Goal: Contribute content

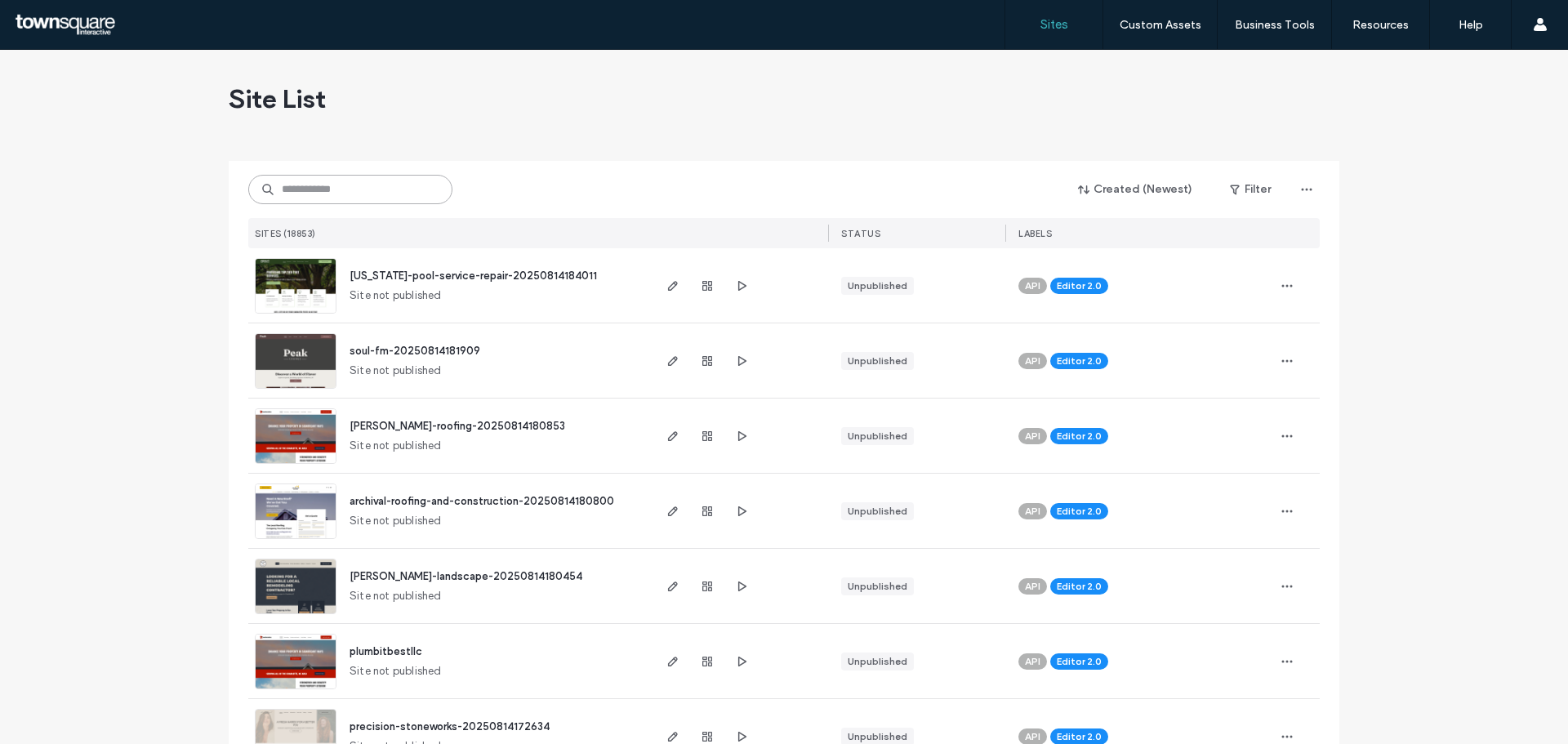
paste input "**********"
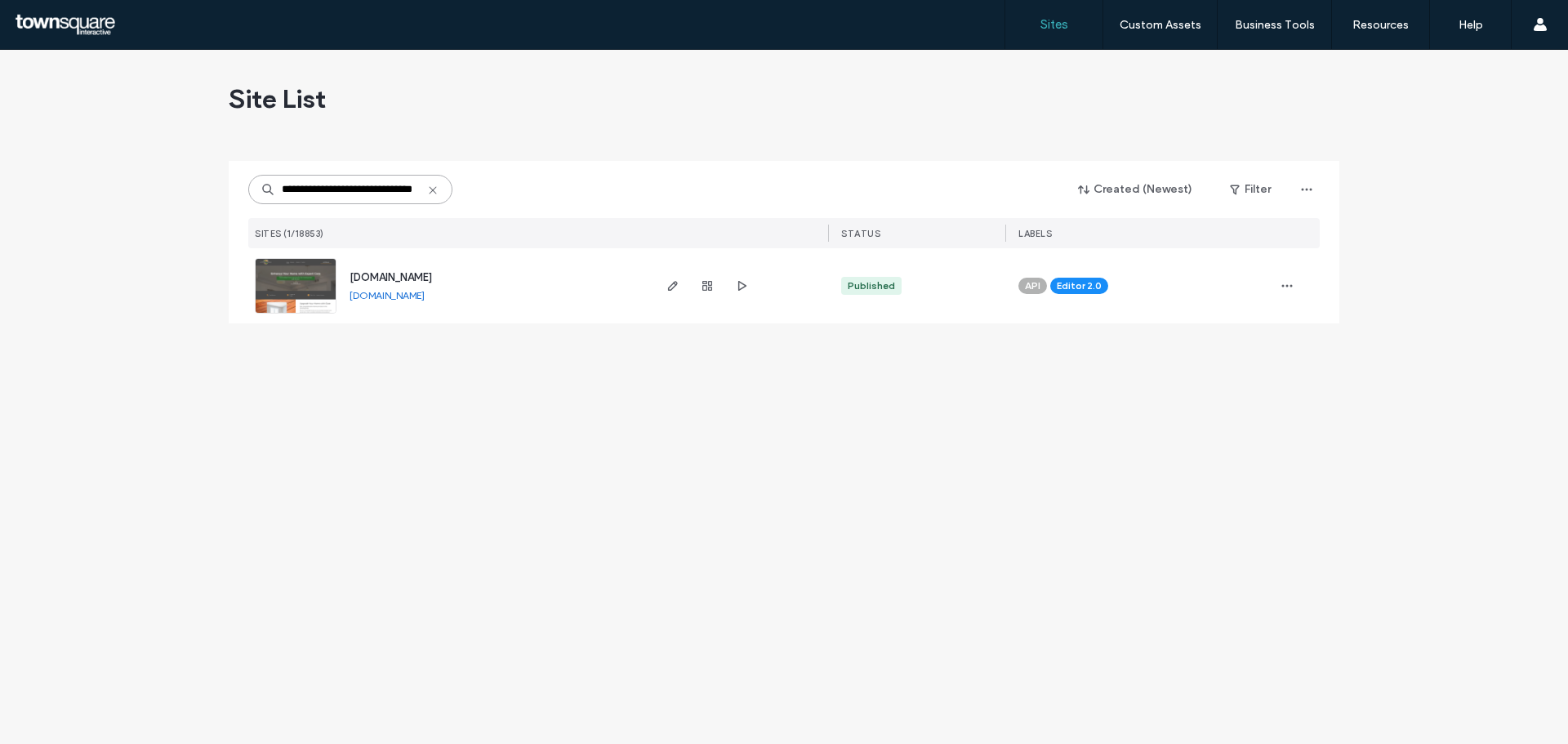
type input "**********"
click at [403, 277] on span "[DOMAIN_NAME]" at bounding box center [391, 277] width 82 height 12
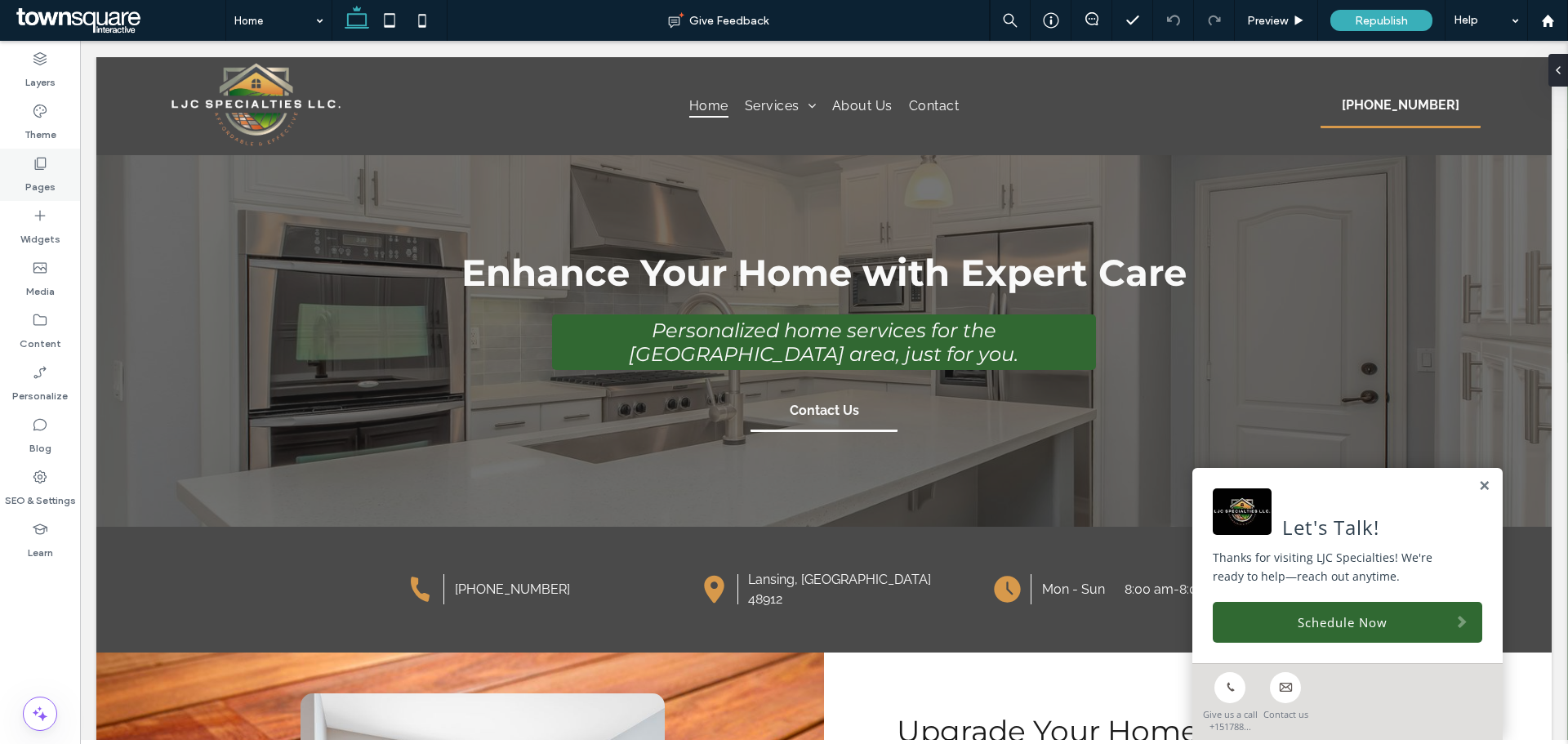
click at [42, 181] on label "Pages" at bounding box center [40, 183] width 30 height 23
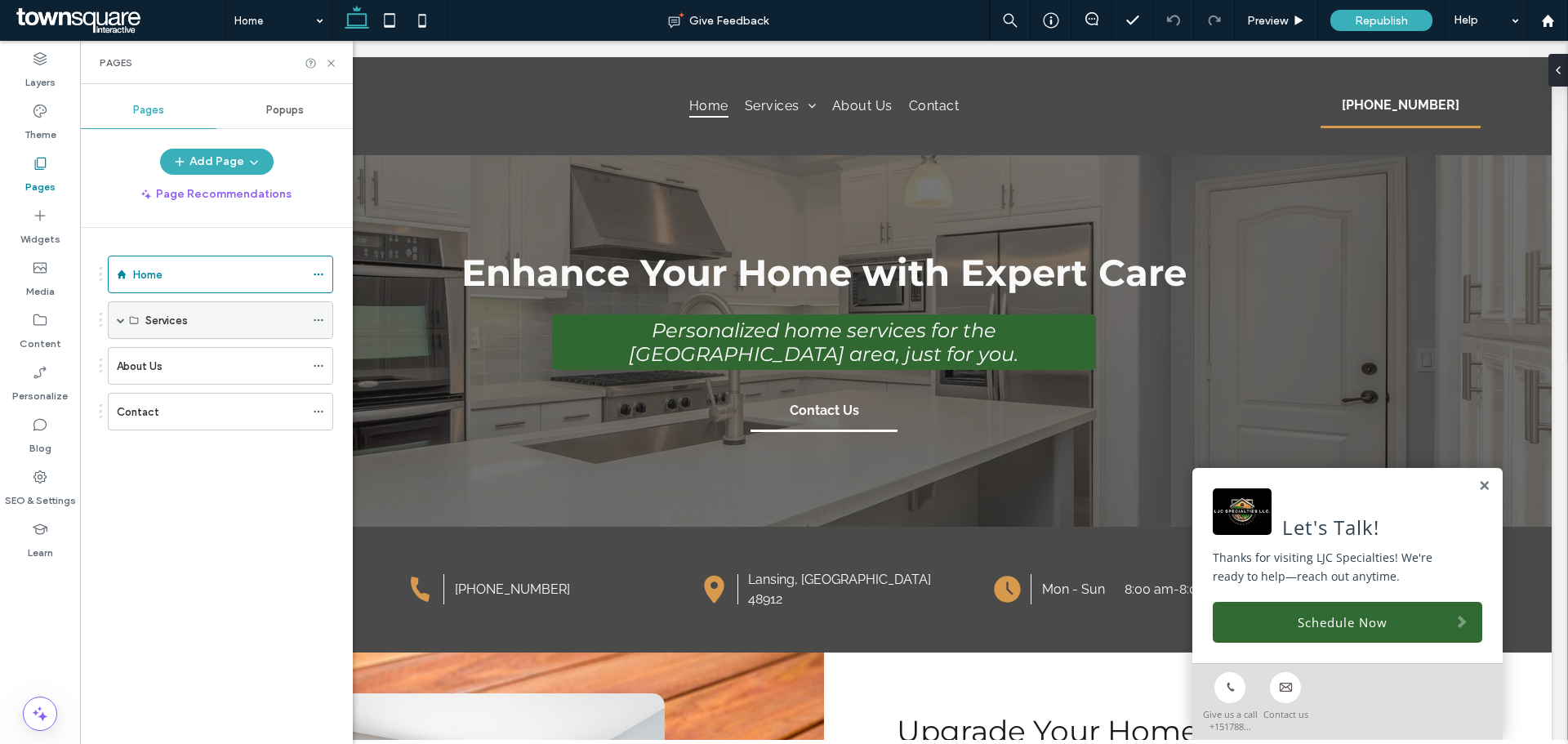
click at [169, 322] on label "Services" at bounding box center [167, 320] width 42 height 29
click at [122, 321] on span at bounding box center [120, 320] width 8 height 8
click at [197, 352] on label "Inside Services" at bounding box center [182, 358] width 74 height 29
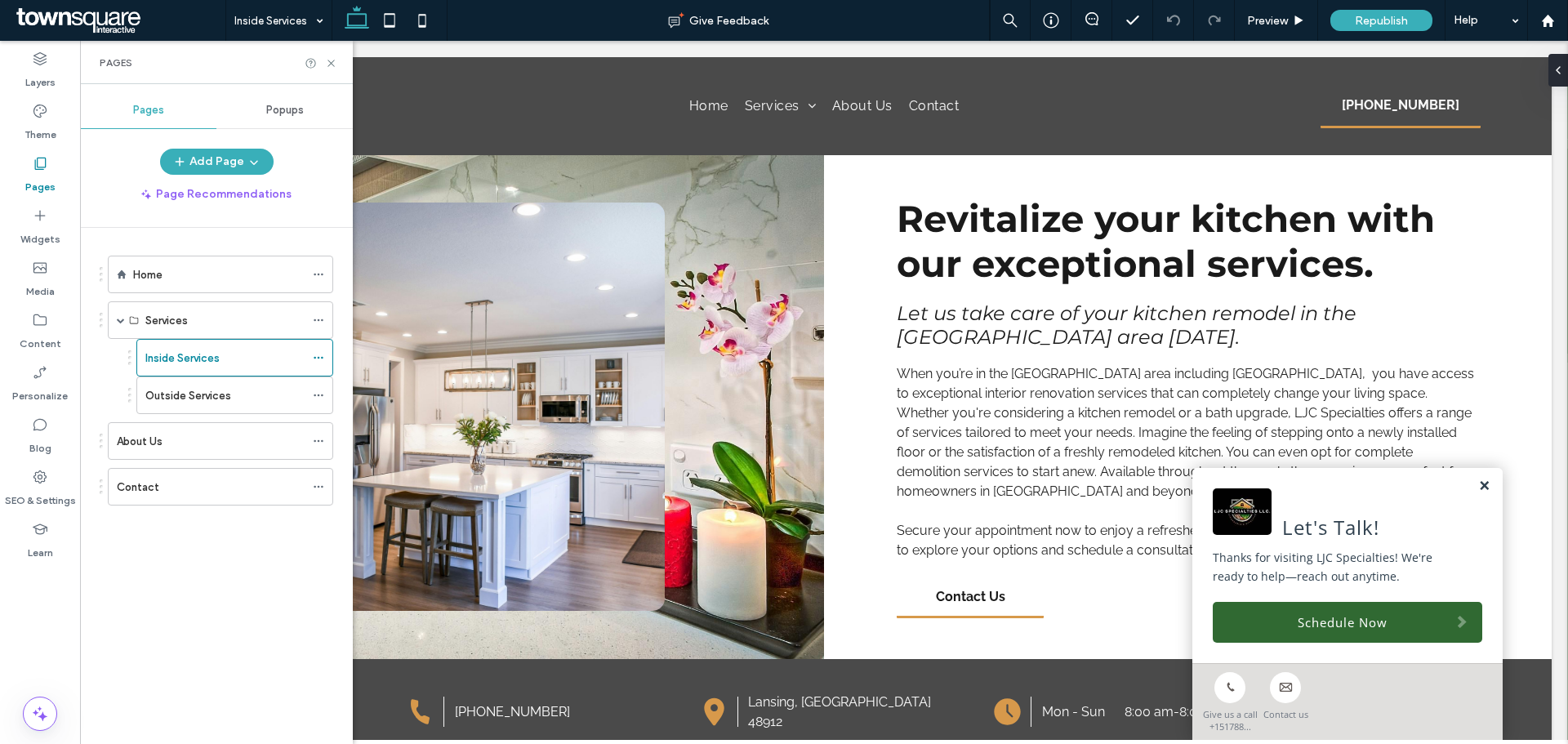
click at [1478, 489] on link at bounding box center [1484, 486] width 12 height 14
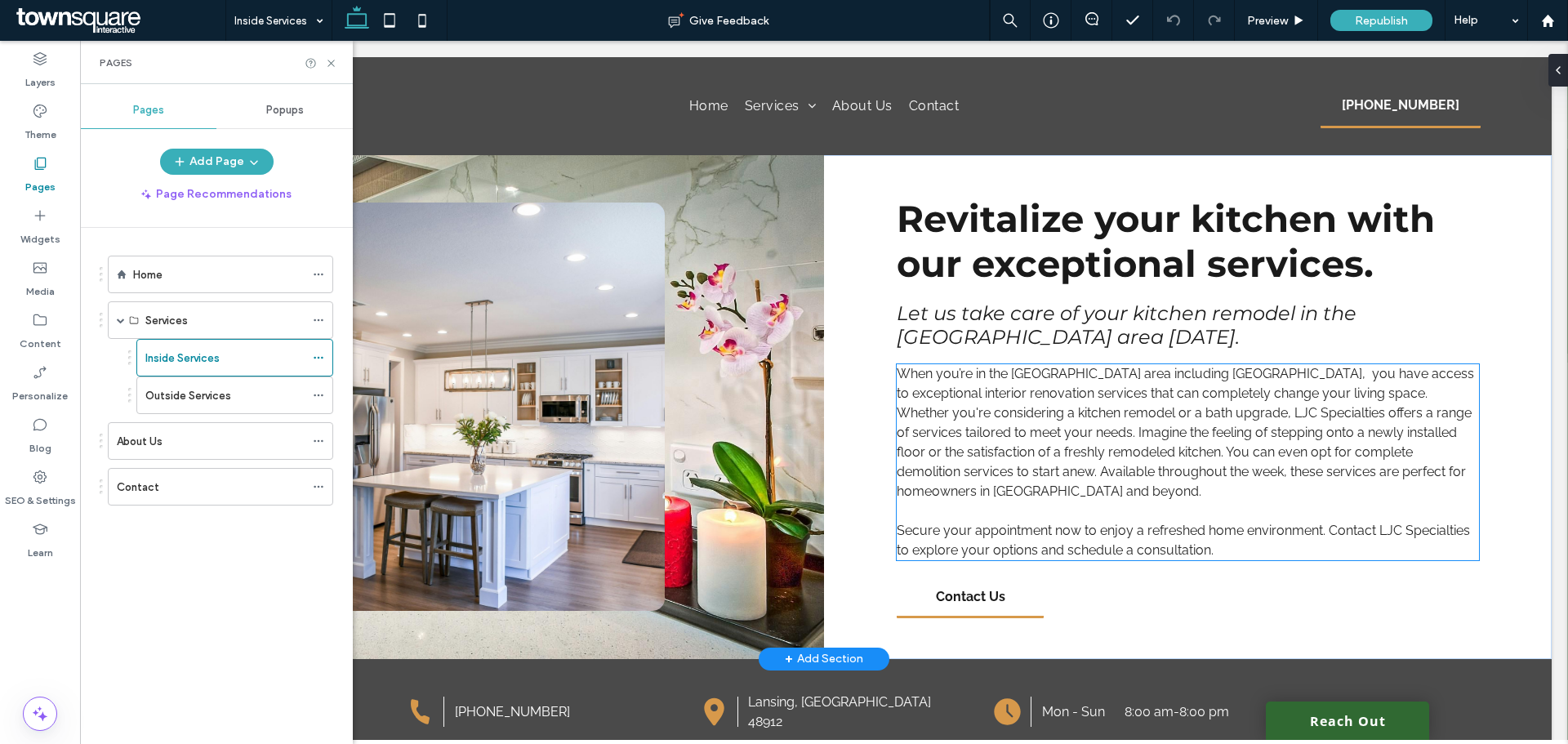
click at [1238, 551] on p "Secure your appointment now to enjoy a refreshed home environment. Contact LJC …" at bounding box center [1188, 540] width 582 height 39
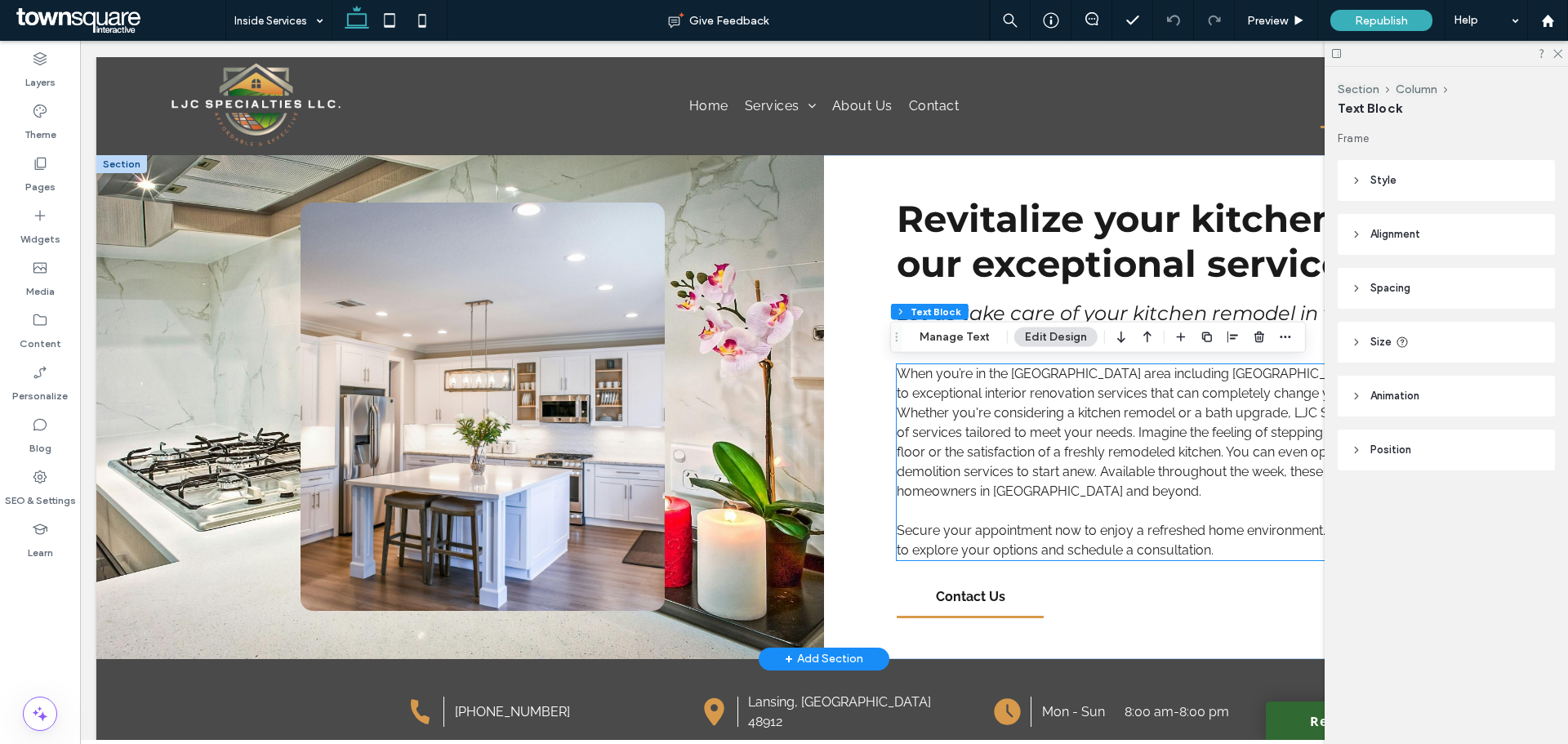
click at [1238, 551] on div "When you’re in the Lansing area including Bancroft, you have access to exceptio…" at bounding box center [1188, 463] width 582 height 196
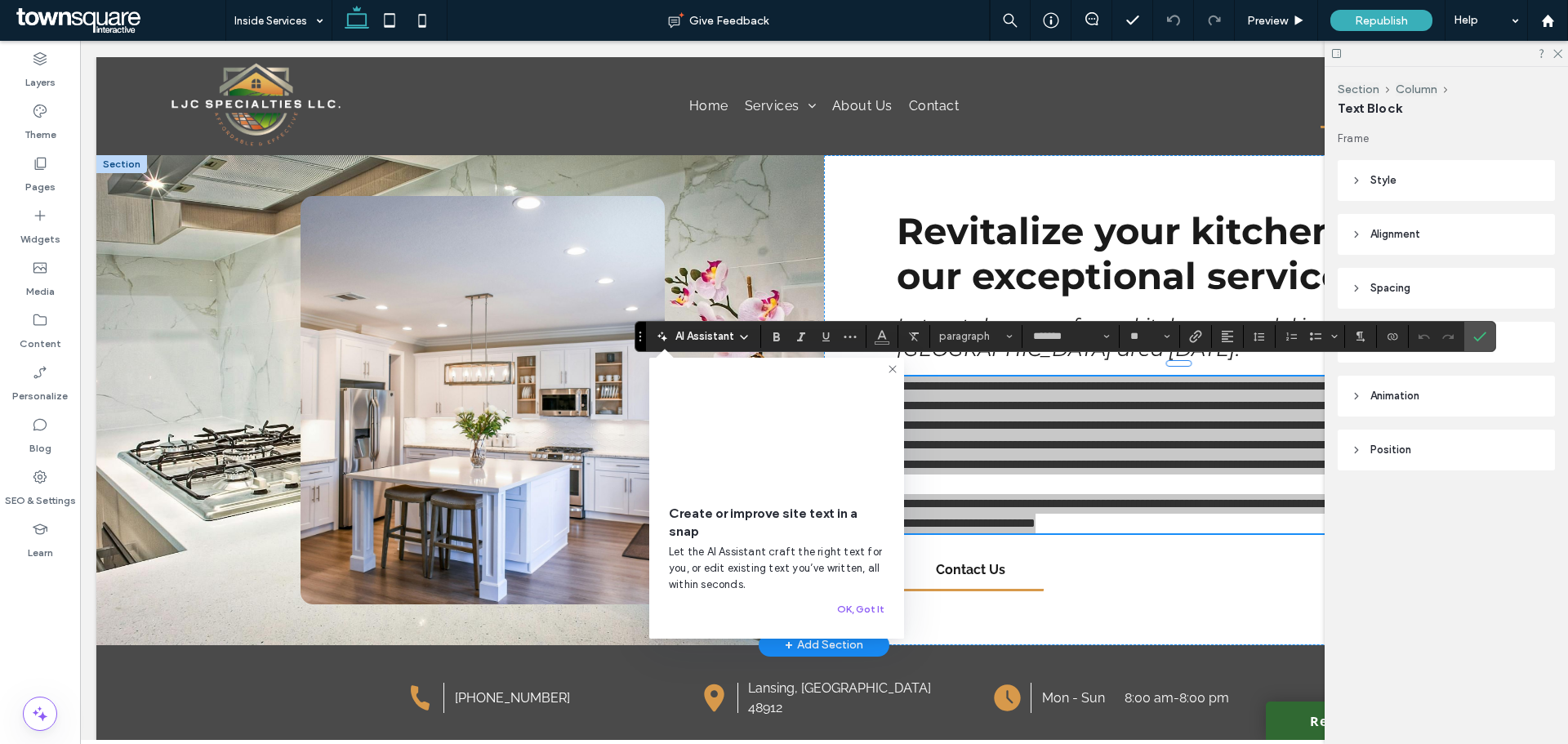
click at [712, 331] on span "AI Assistant" at bounding box center [705, 337] width 59 height 17
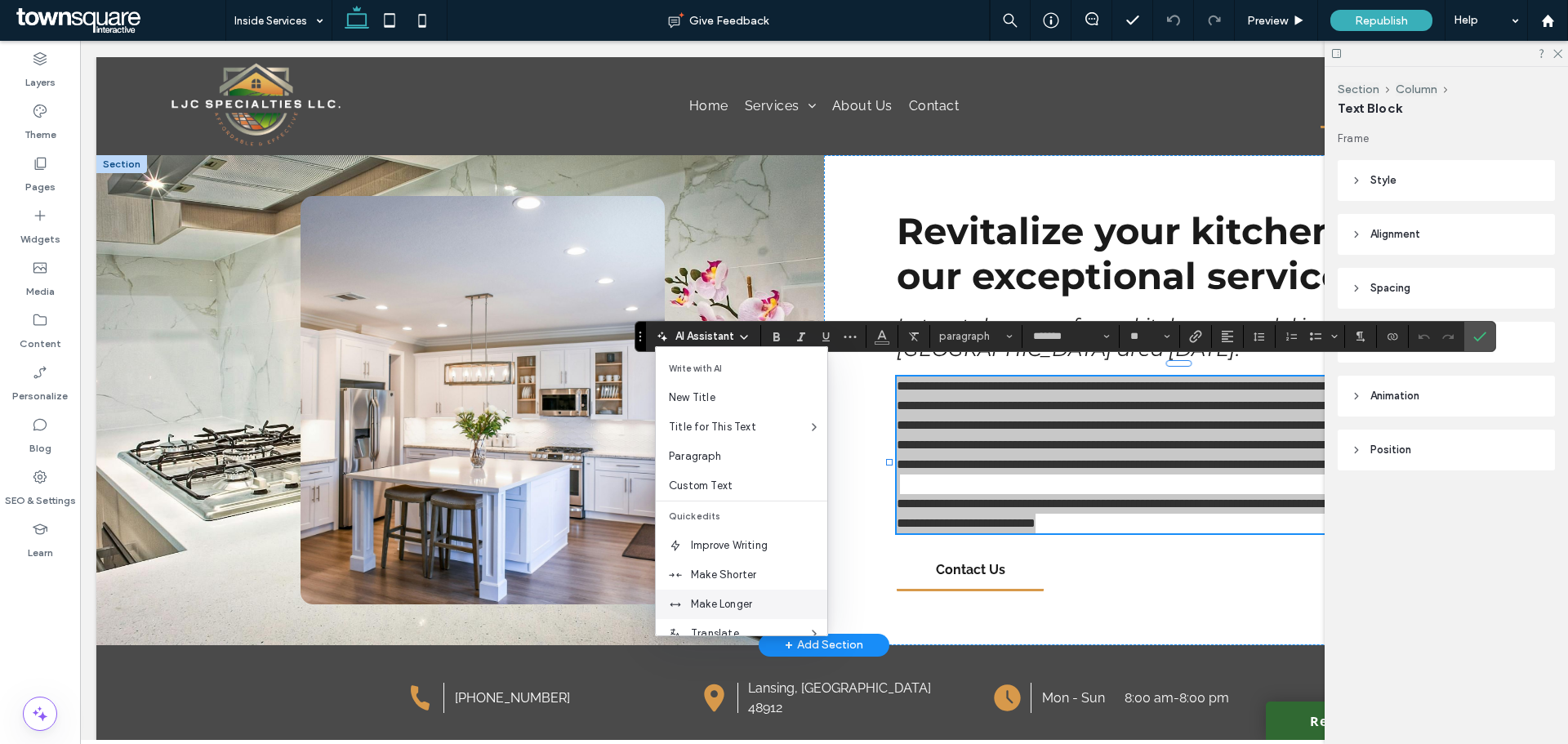
click at [752, 598] on span "Make Longer" at bounding box center [759, 604] width 137 height 17
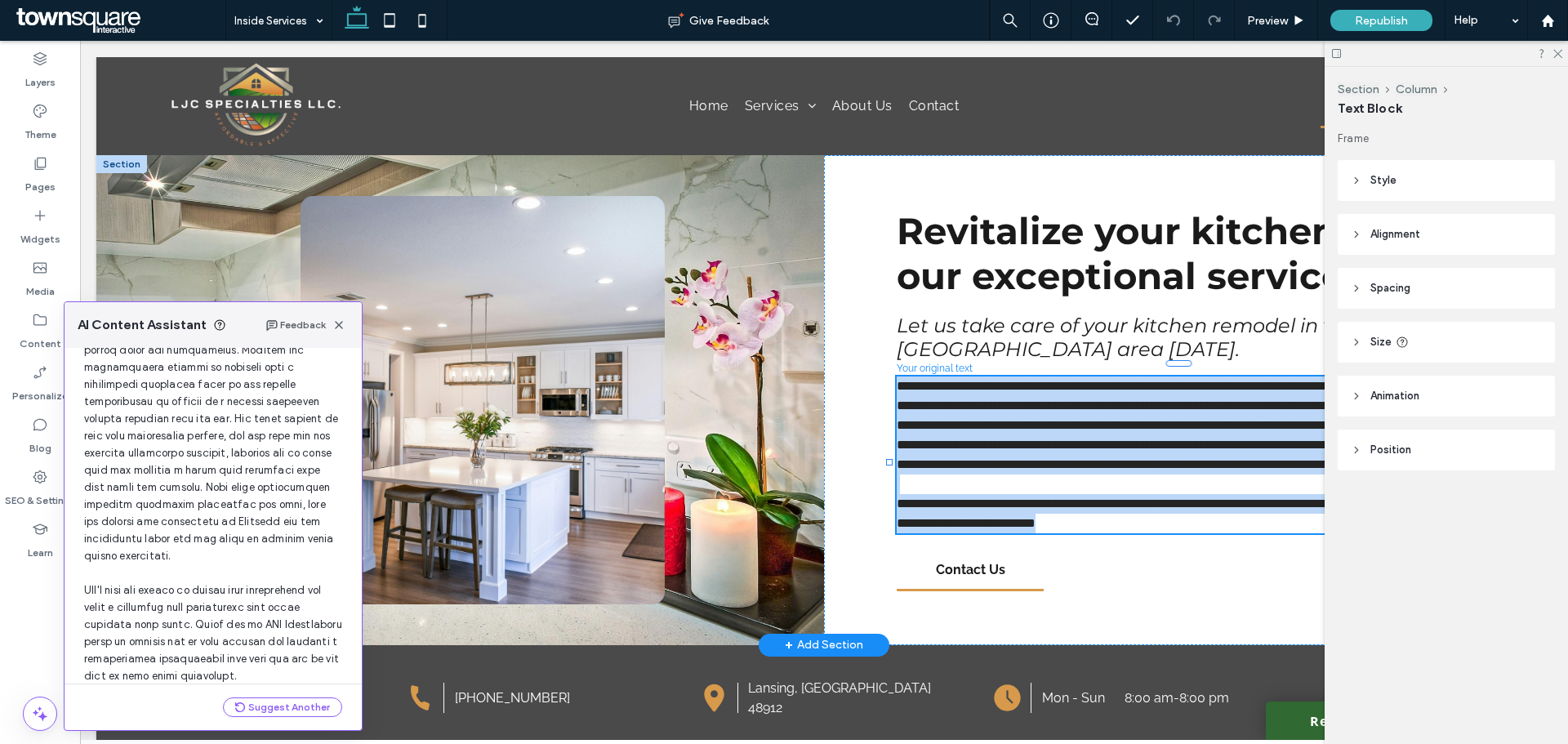
scroll to position [310, 0]
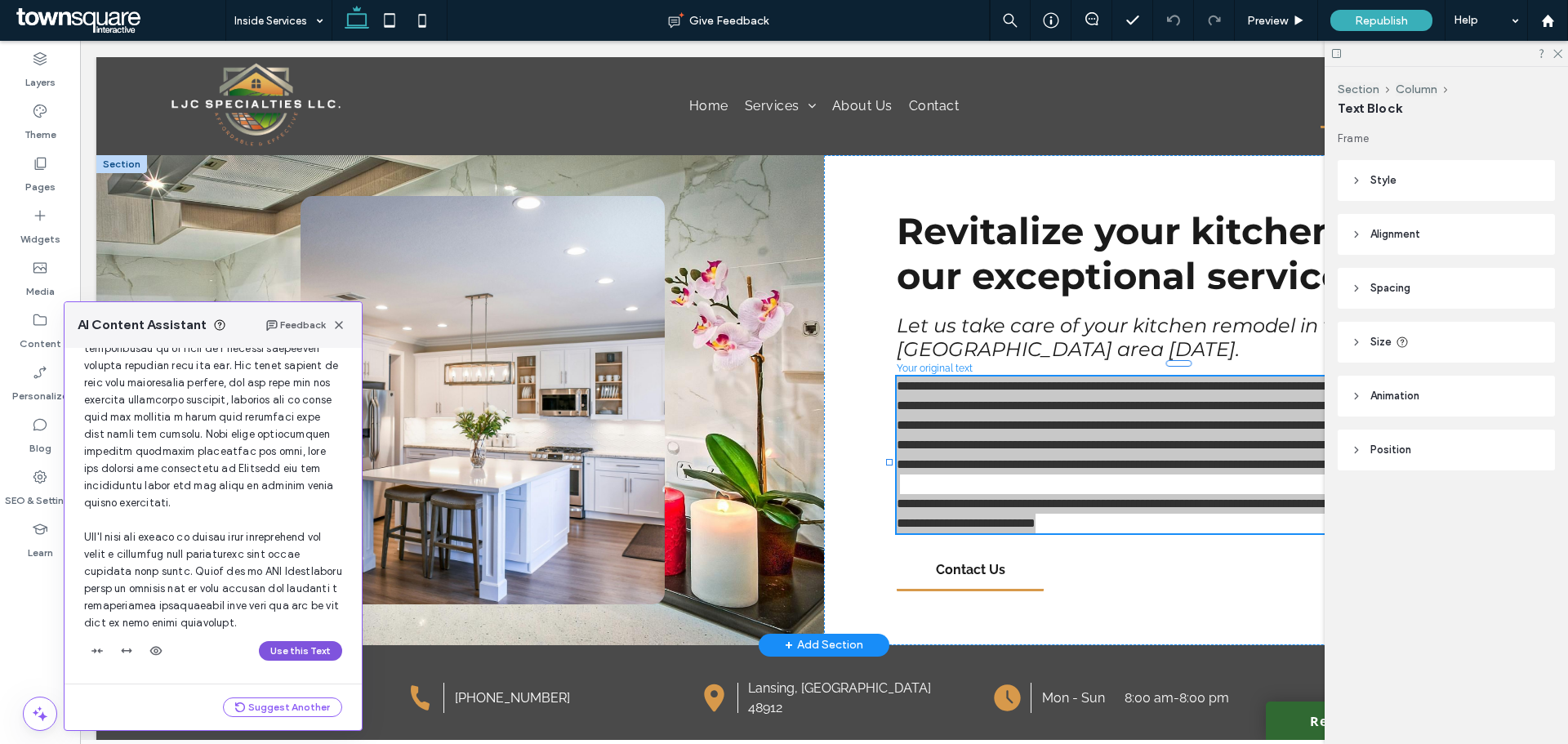
click at [305, 649] on button "Use this Text" at bounding box center [300, 650] width 83 height 19
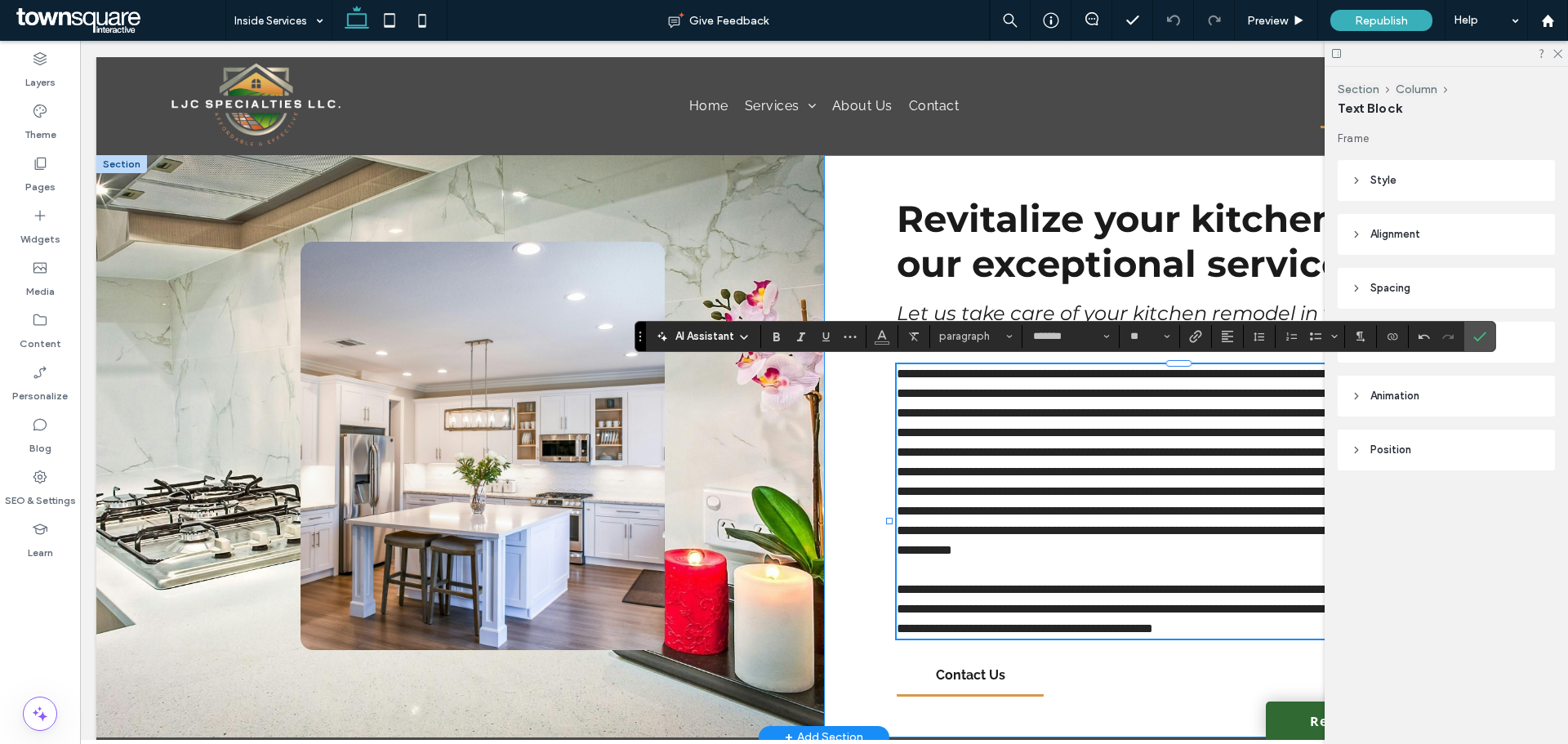
click at [843, 515] on div "**********" at bounding box center [1188, 446] width 727 height 582
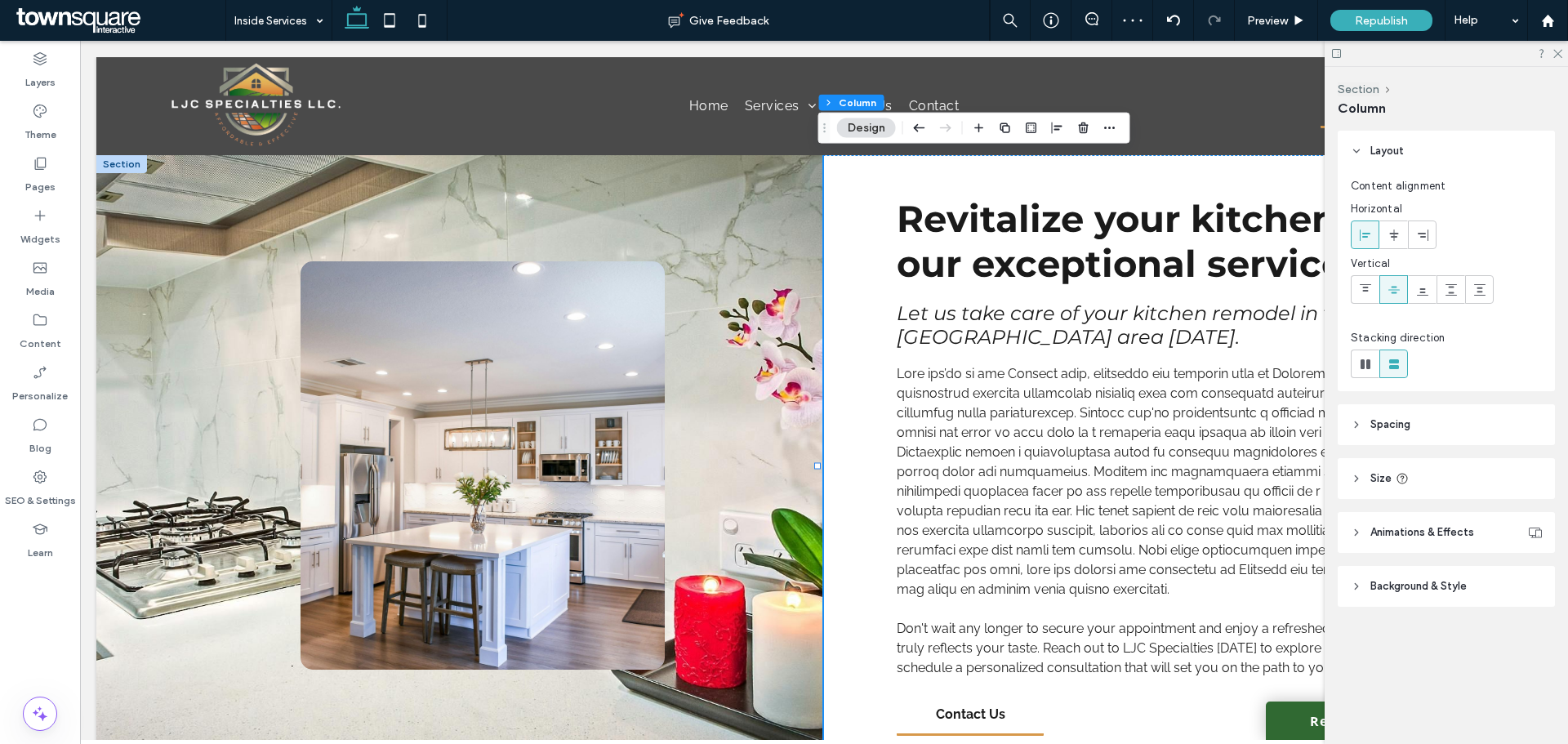
click at [1564, 52] on div at bounding box center [1446, 53] width 244 height 25
click at [1560, 49] on icon at bounding box center [1557, 53] width 11 height 11
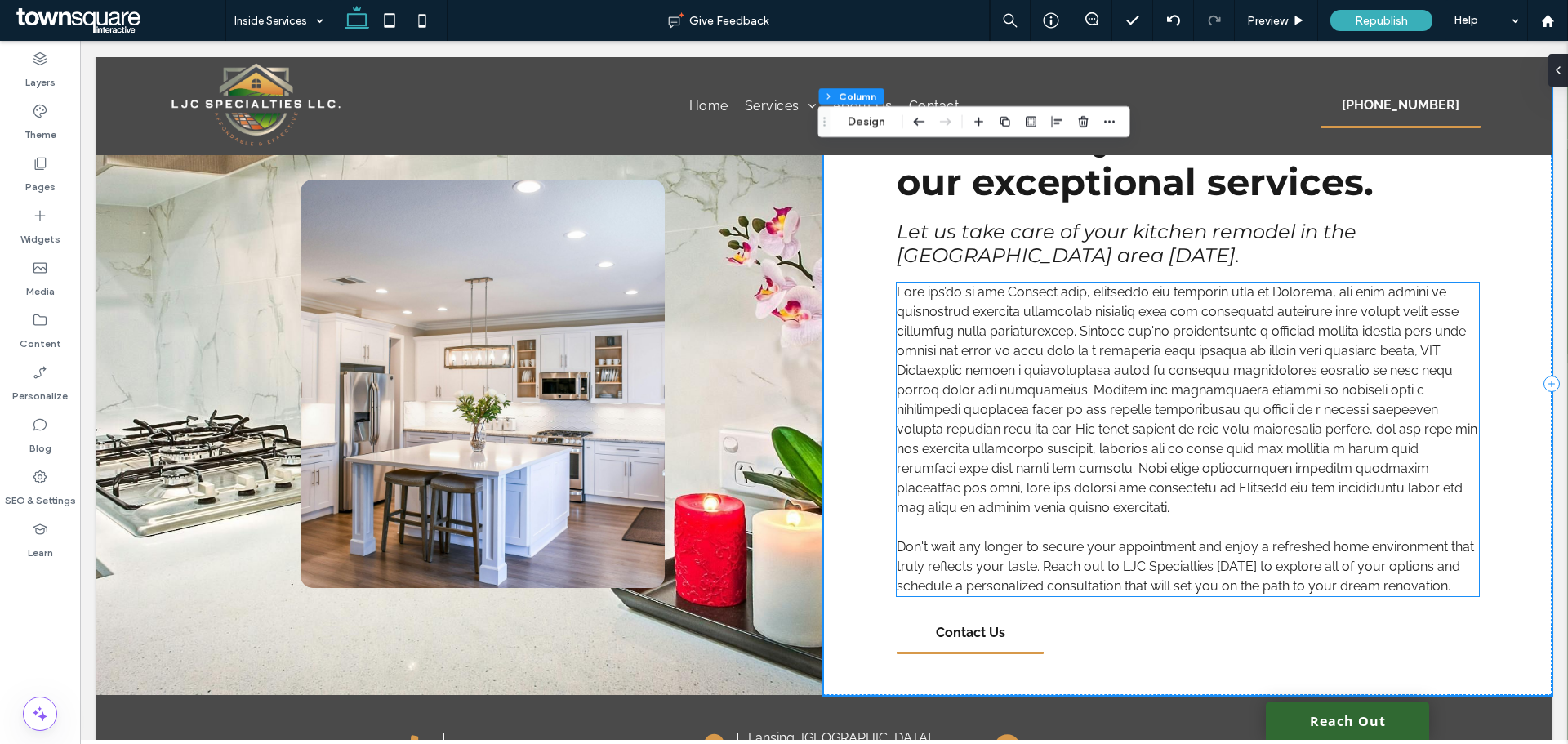
scroll to position [0, 0]
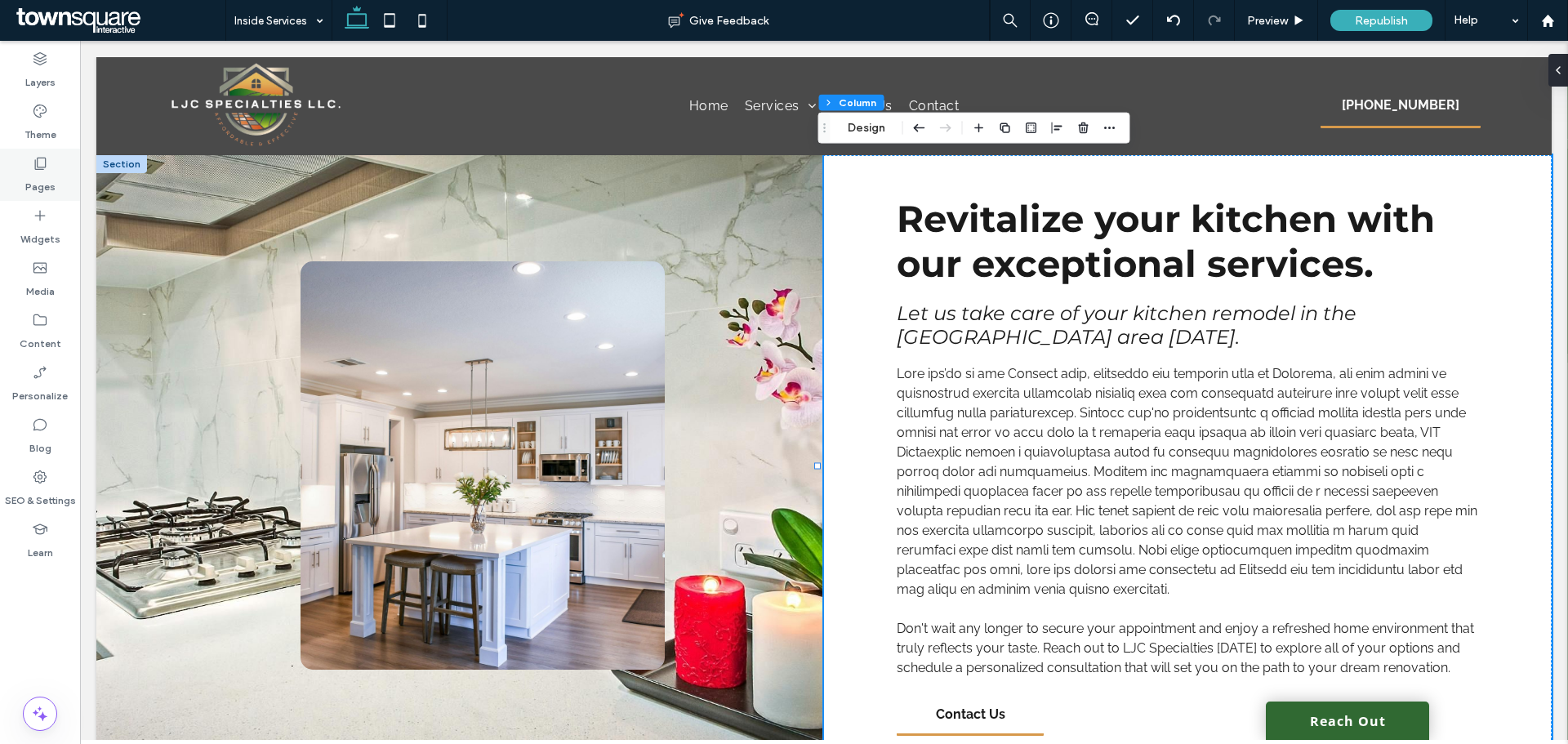
click at [65, 170] on div "Pages" at bounding box center [39, 175] width 80 height 53
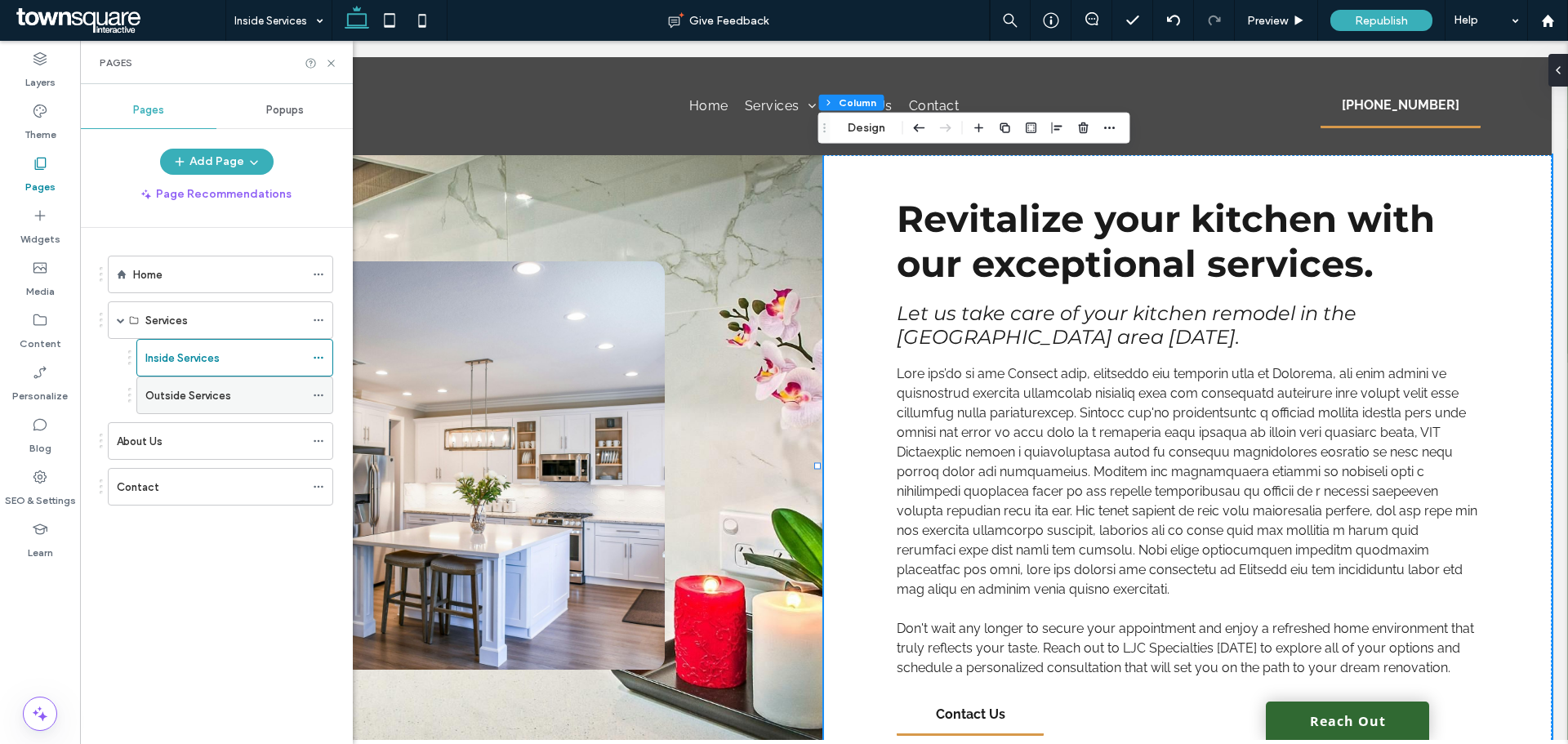
click at [189, 386] on div "Outside Services" at bounding box center [225, 394] width 160 height 36
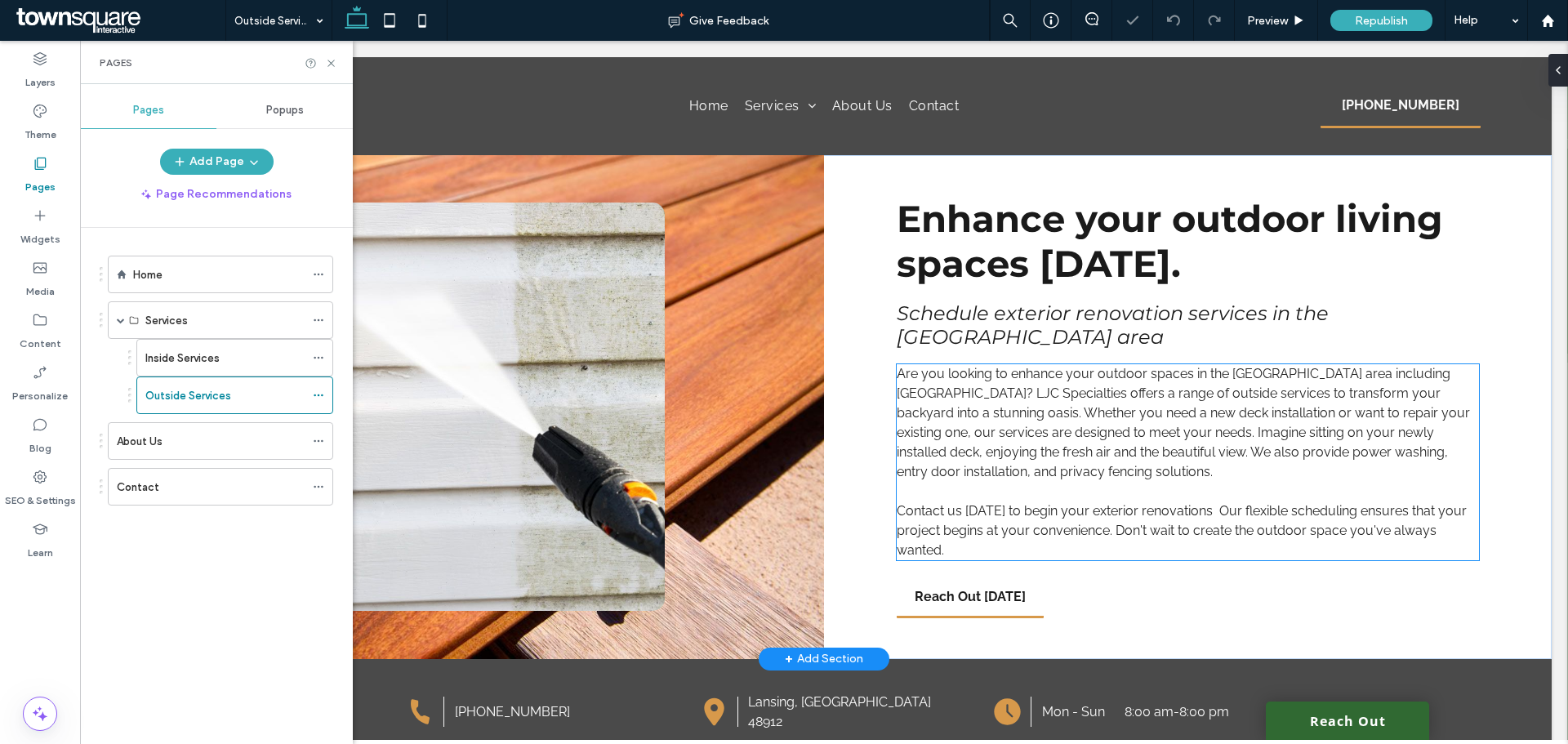
click at [968, 535] on p "Contact us today to begin your exterior renovations Our flexible scheduling ens…" at bounding box center [1188, 530] width 582 height 59
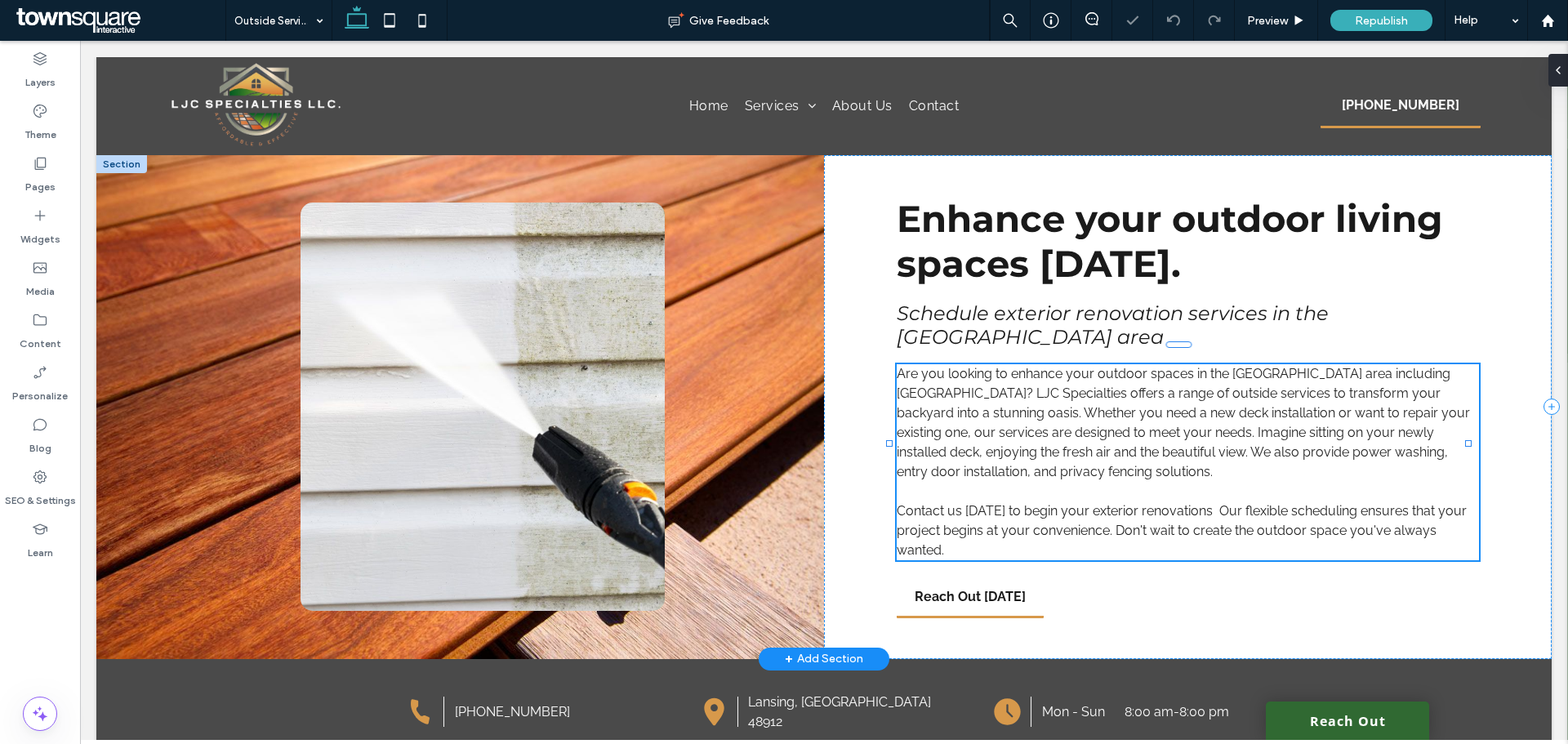
click at [968, 535] on div "Are you looking to enhance your outdoor spaces in the Lansing area including Ba…" at bounding box center [1188, 463] width 582 height 196
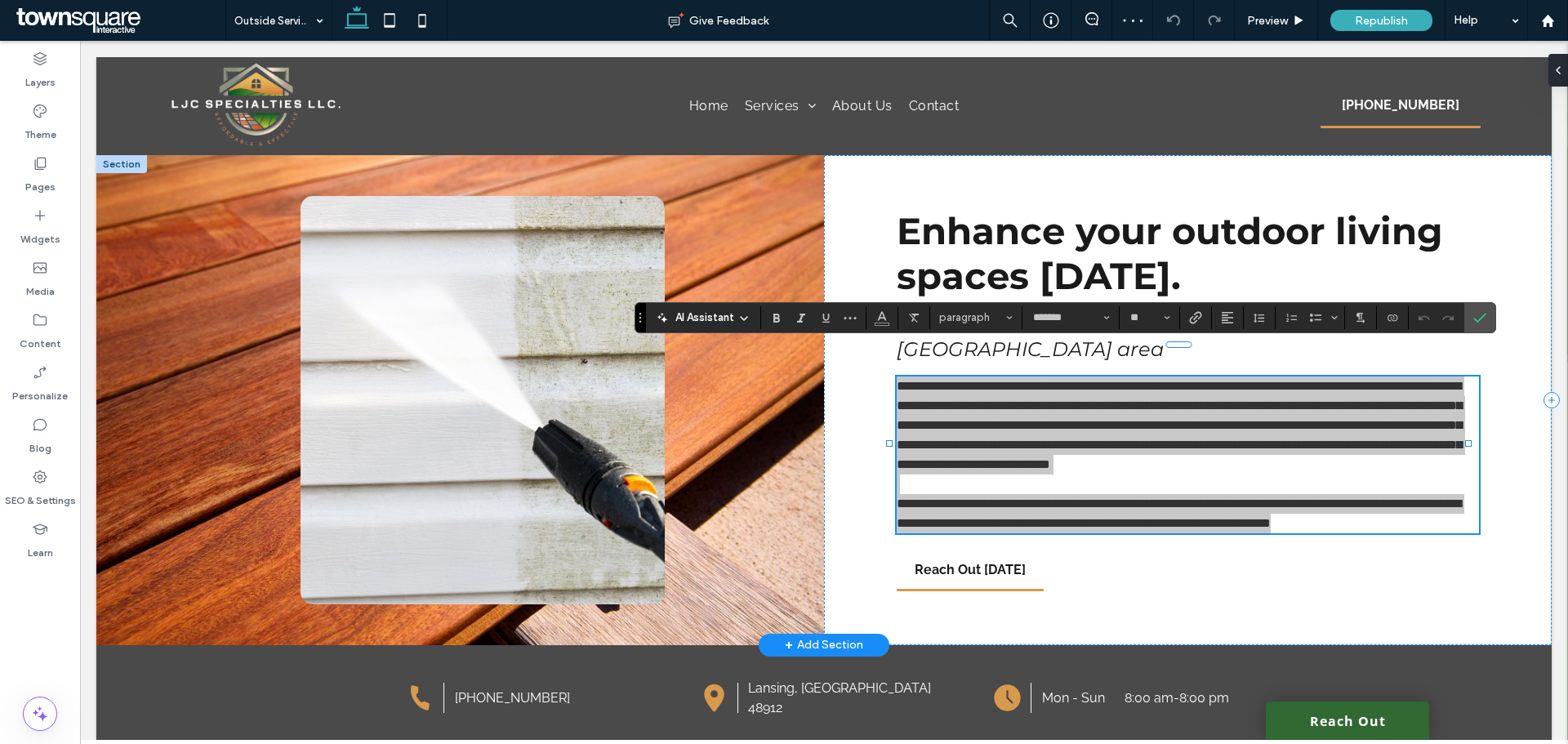
click at [716, 315] on span "AI Assistant" at bounding box center [705, 317] width 59 height 17
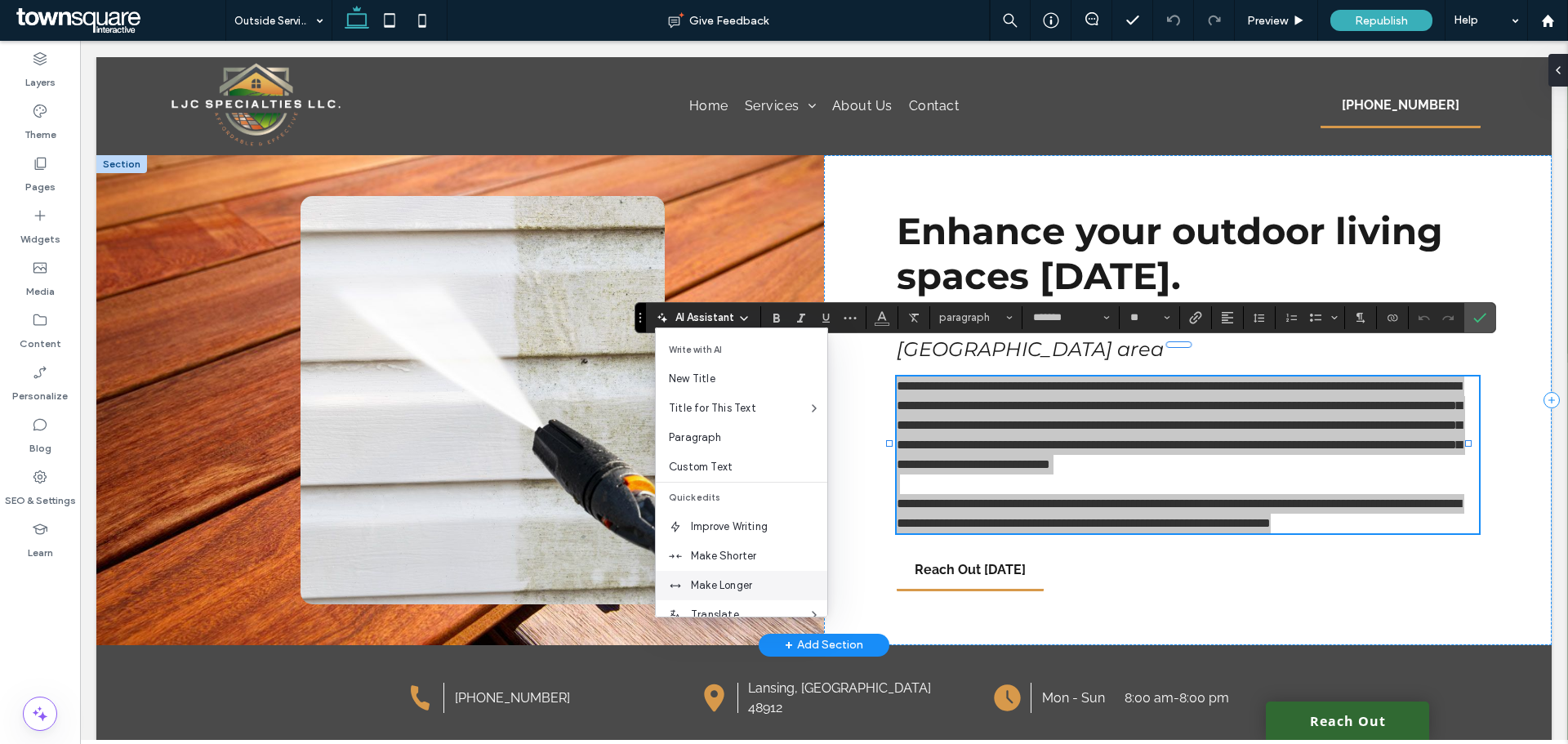
click at [753, 589] on span "Make Longer" at bounding box center [759, 585] width 137 height 17
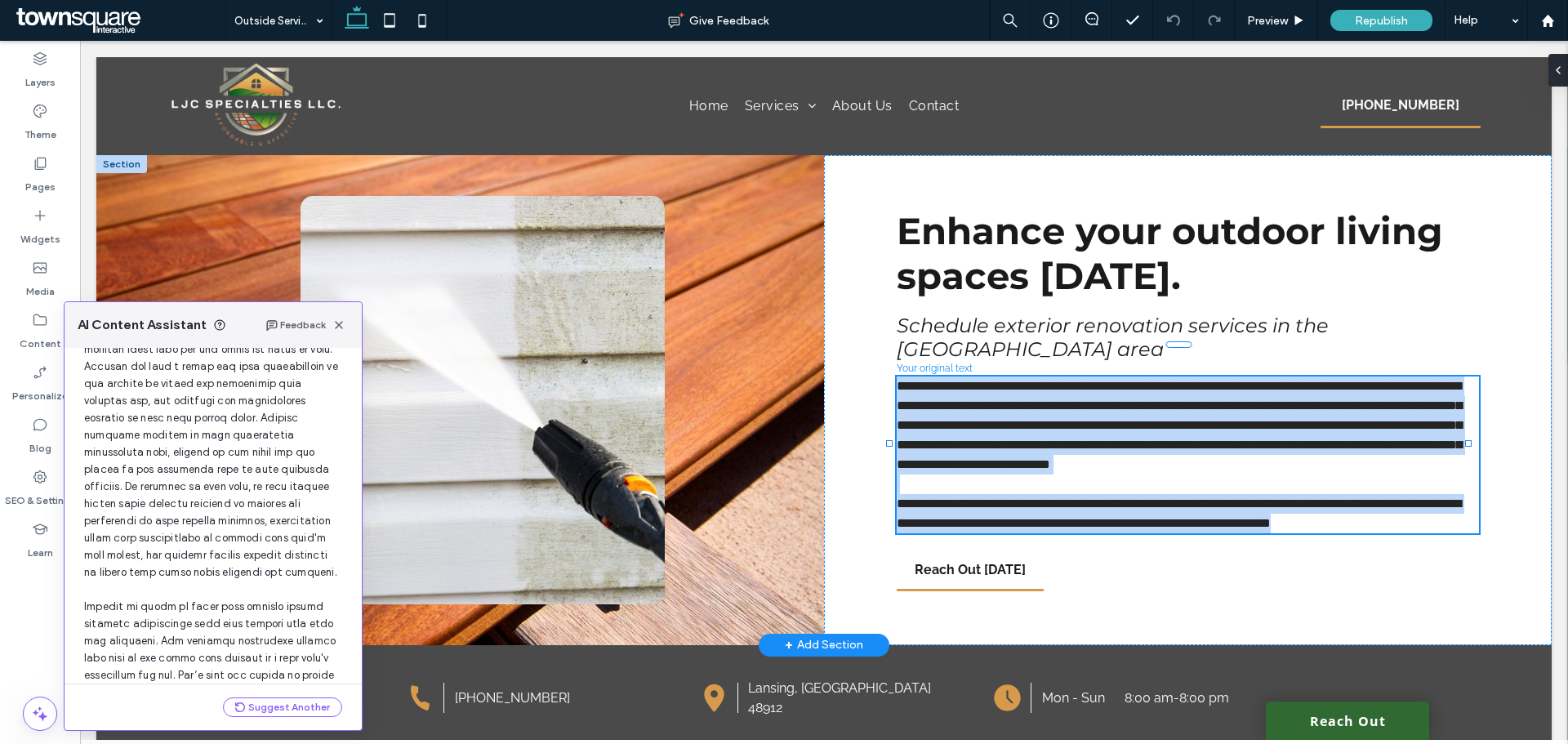
scroll to position [259, 0]
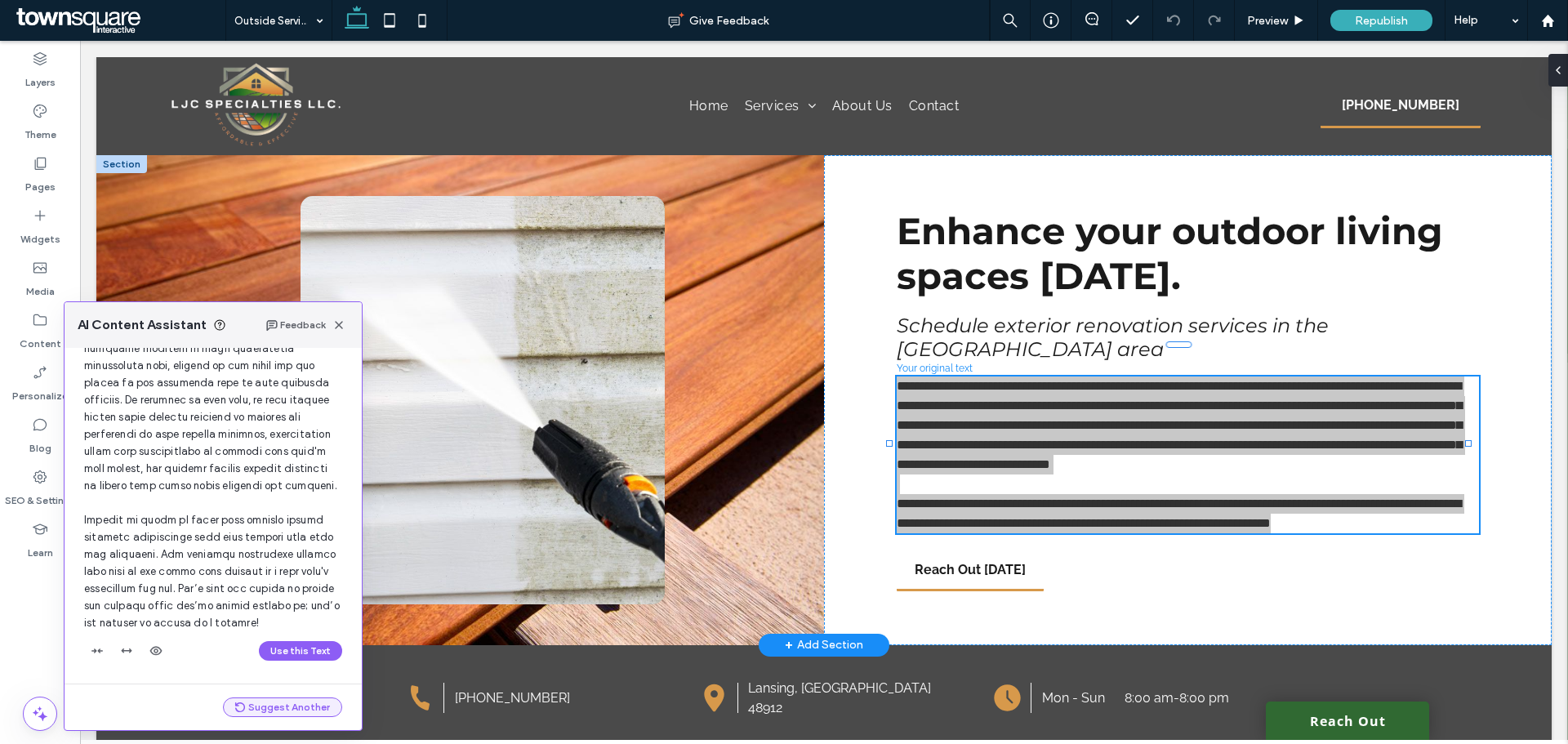
click at [256, 712] on button "Suggest Another" at bounding box center [282, 707] width 119 height 19
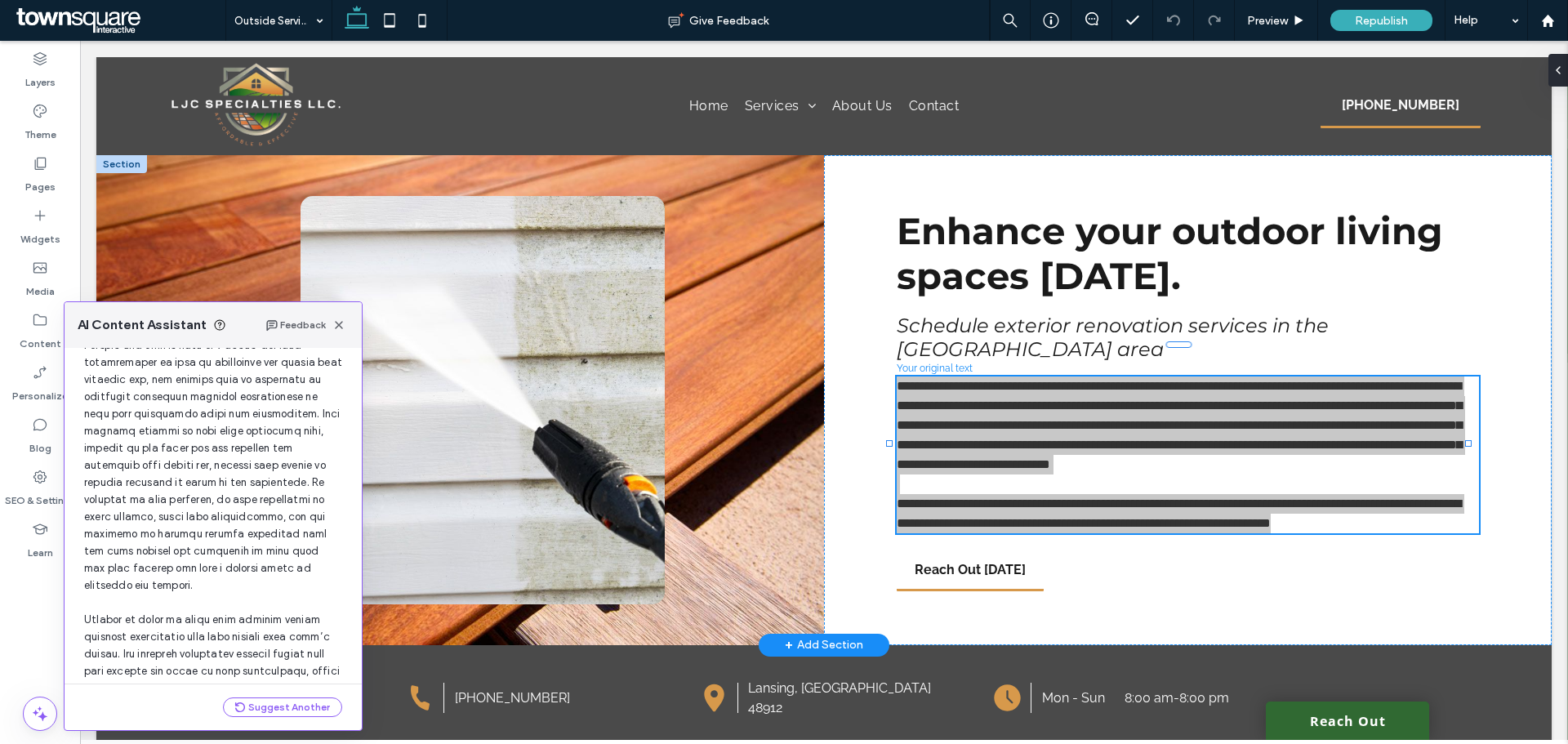
scroll to position [845, 0]
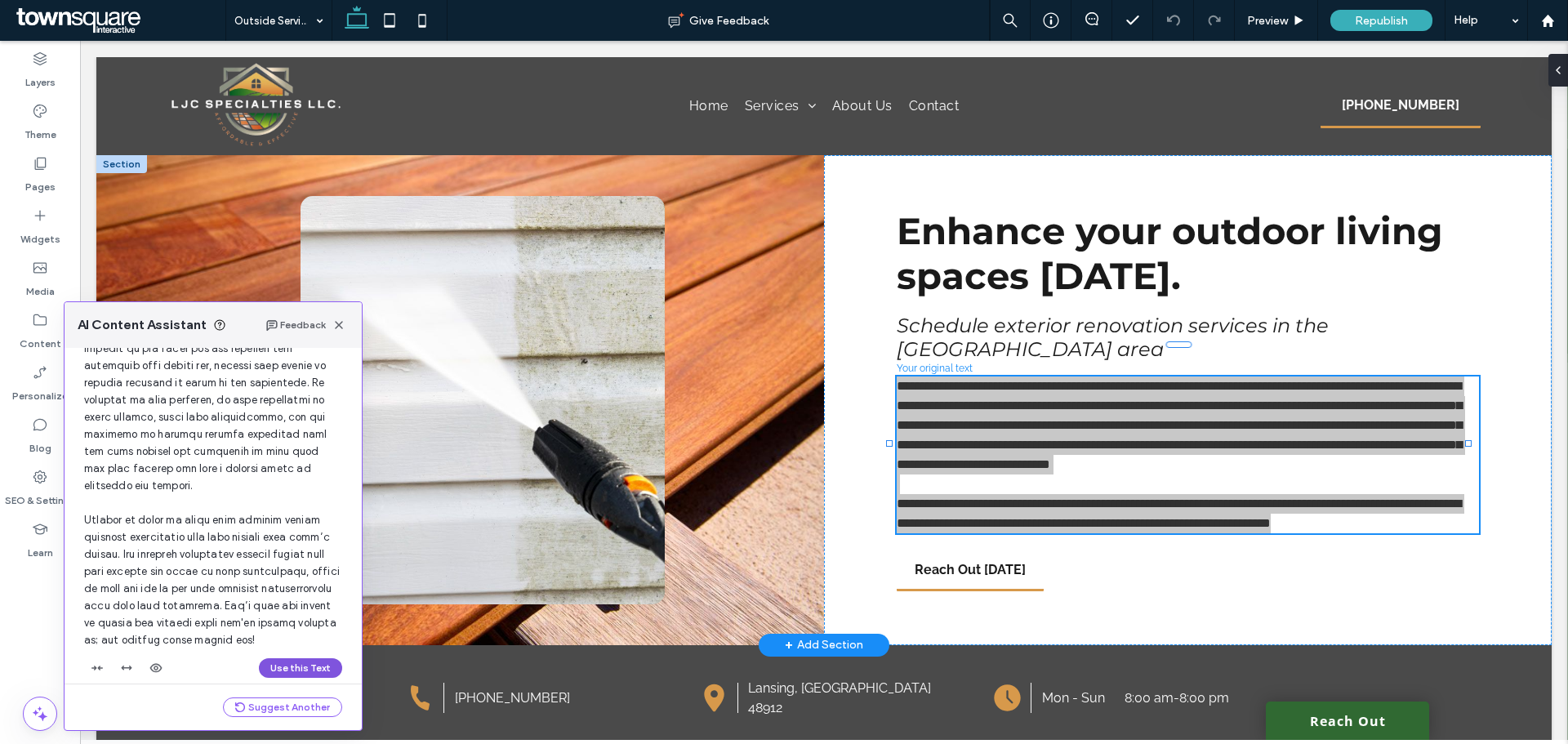
click at [283, 658] on button "Use this Text" at bounding box center [300, 668] width 83 height 19
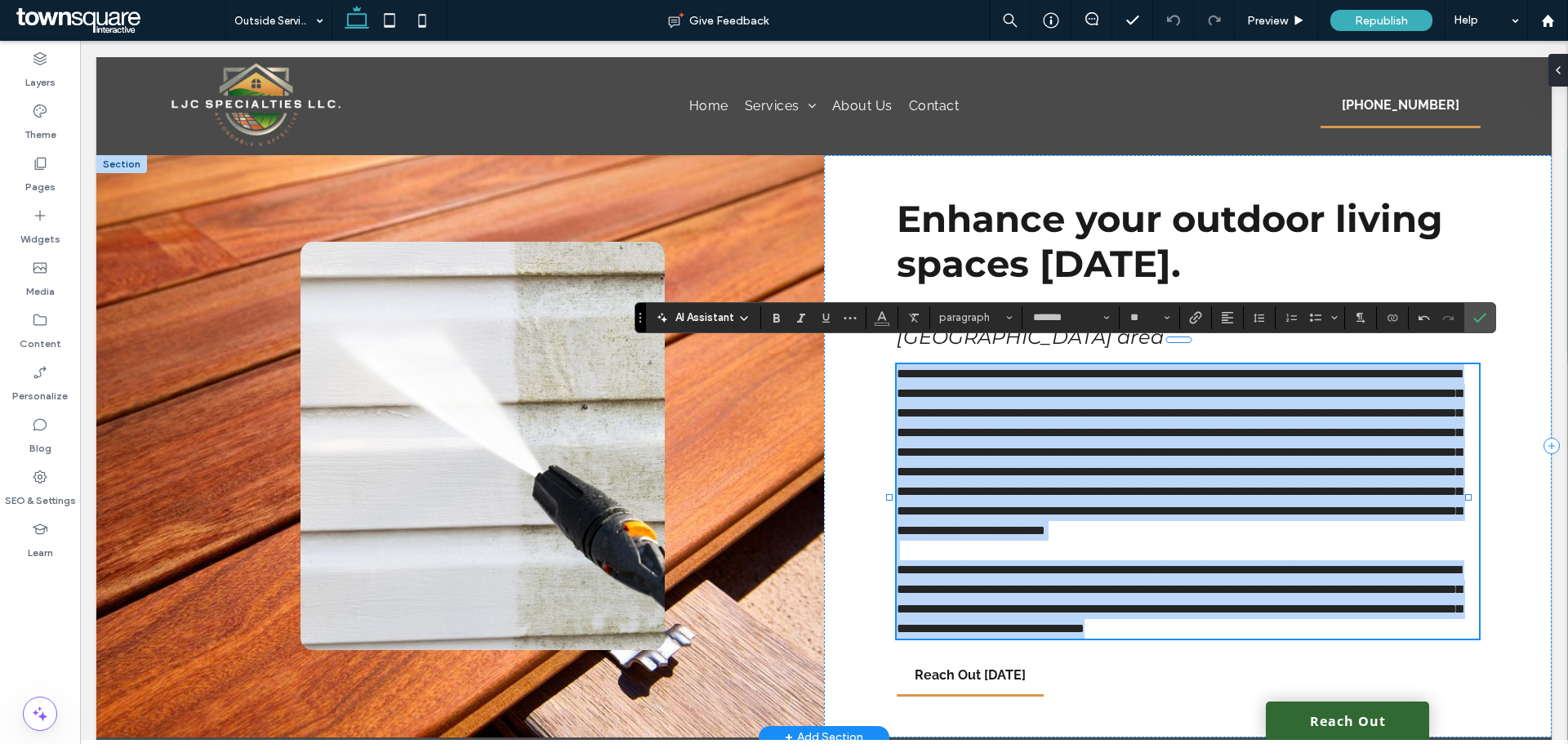
click at [1083, 597] on span "**********" at bounding box center [1179, 599] width 565 height 71
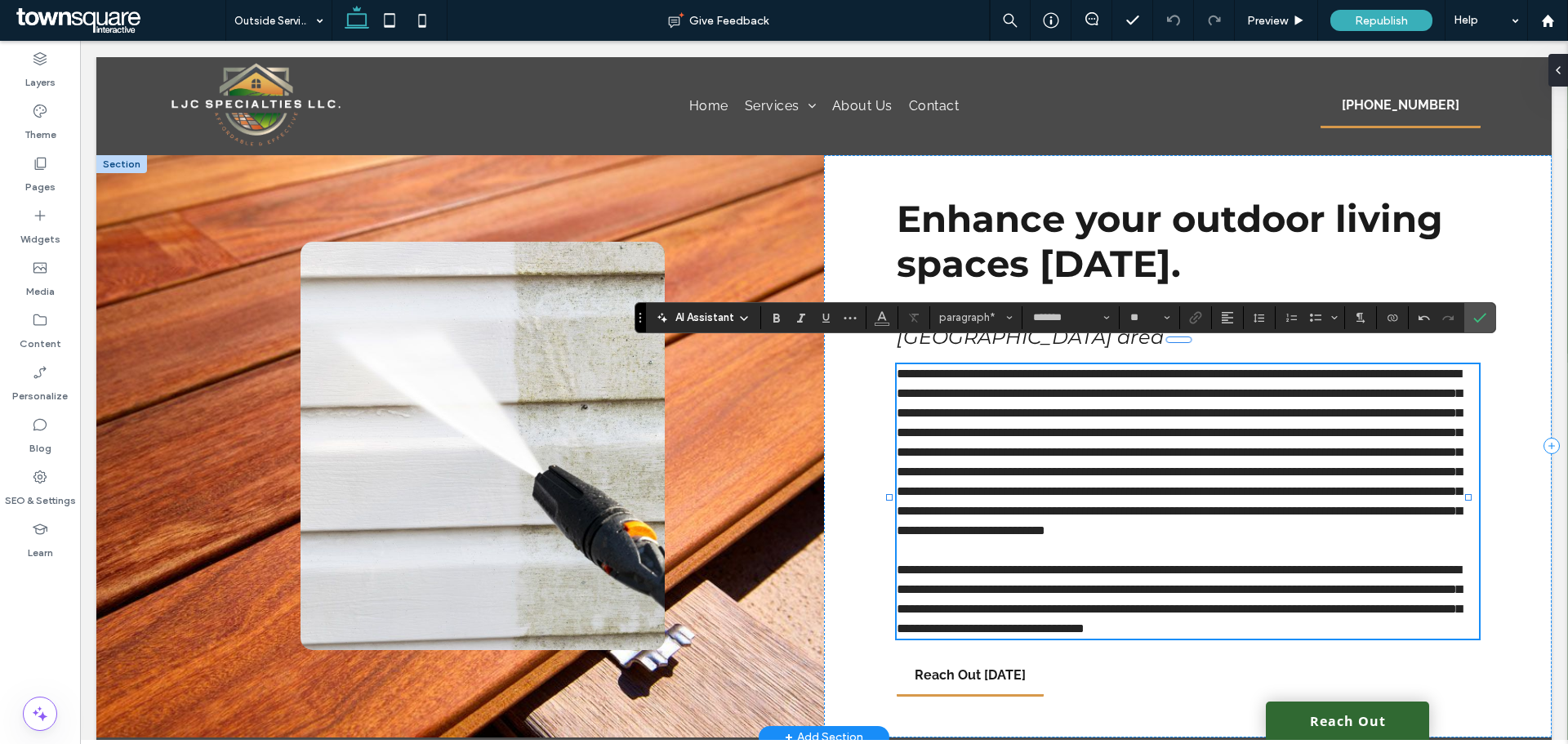
click at [1071, 483] on span "**********" at bounding box center [1179, 451] width 565 height 169
click at [1386, 11] on div "Republish" at bounding box center [1381, 20] width 102 height 21
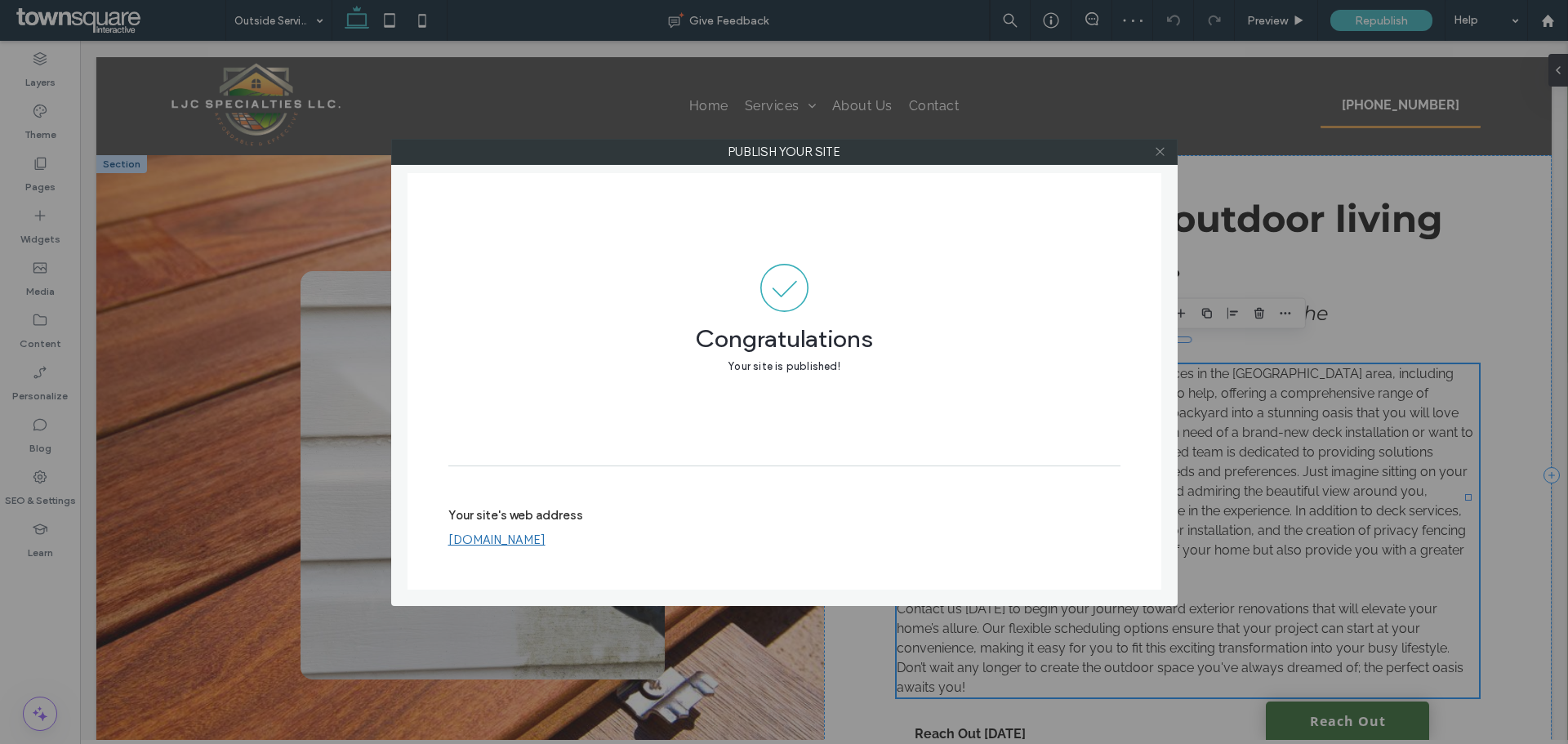
click at [1158, 147] on icon at bounding box center [1160, 152] width 12 height 12
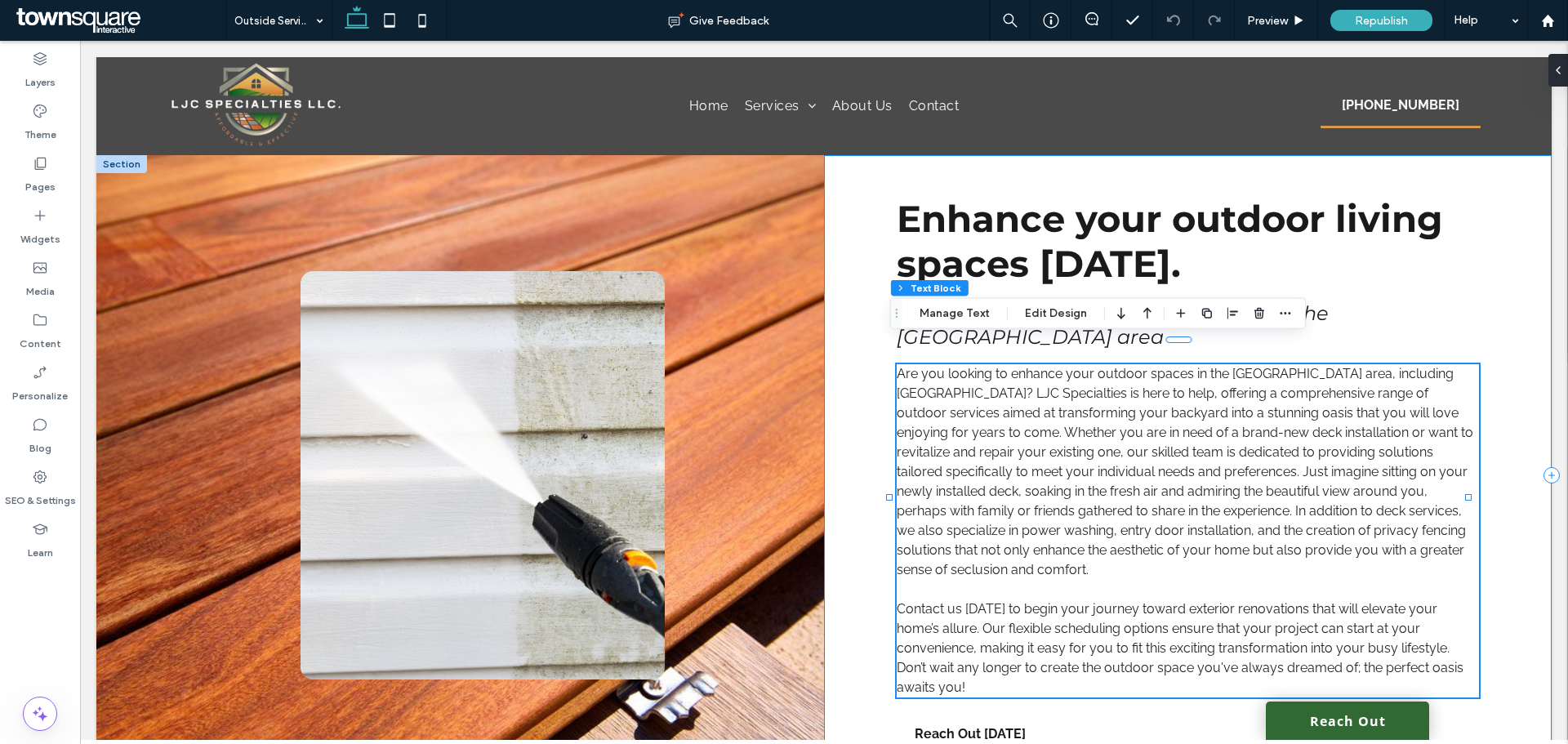
click at [1515, 296] on div "Enhance your outdoor living spaces today. Schedule exterior renovation services…" at bounding box center [1188, 475] width 727 height 641
